Goal: Unclear

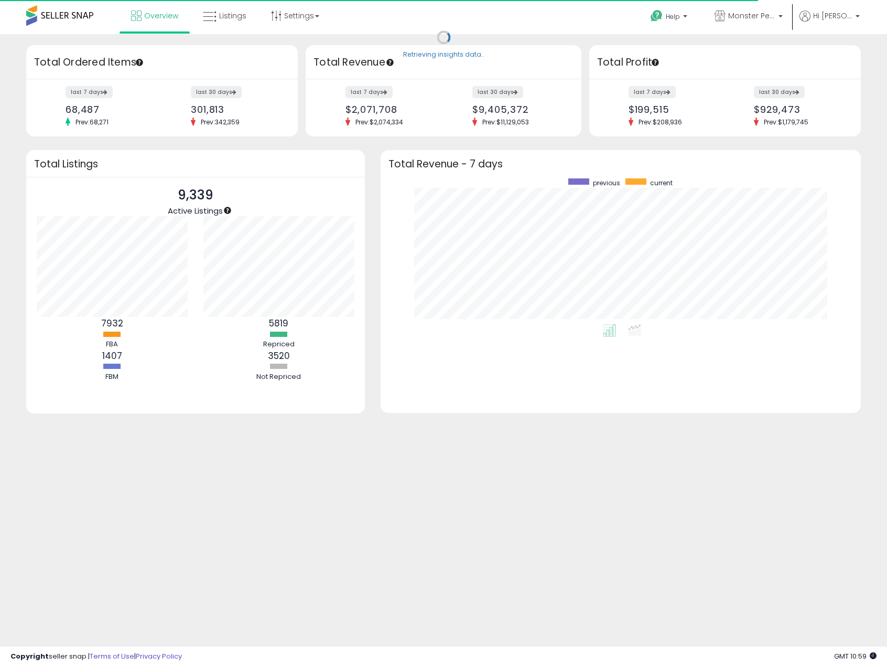
scroll to position [146, 459]
